Goal: Entertainment & Leisure: Consume media (video, audio)

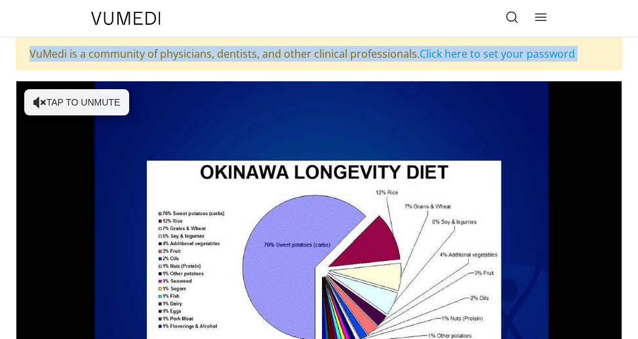
drag, startPoint x: -28, startPoint y: -41, endPoint x: -241, endPoint y: 104, distance: 257.7
click at [0, 104] on html "Specialties Adult & Family Medicine Allergy, [MEDICAL_DATA], Immunology Anesthe…" at bounding box center [319, 169] width 638 height 339
